Goal: Information Seeking & Learning: Learn about a topic

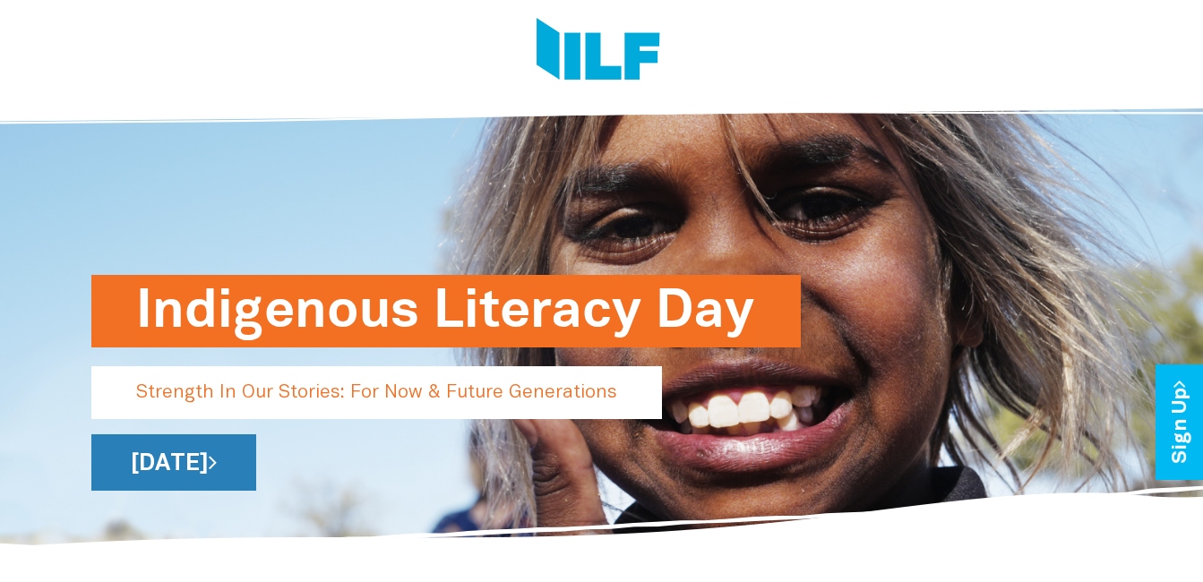
click at [256, 466] on link "[DATE]" at bounding box center [173, 462] width 165 height 56
